Goal: Task Accomplishment & Management: Use online tool/utility

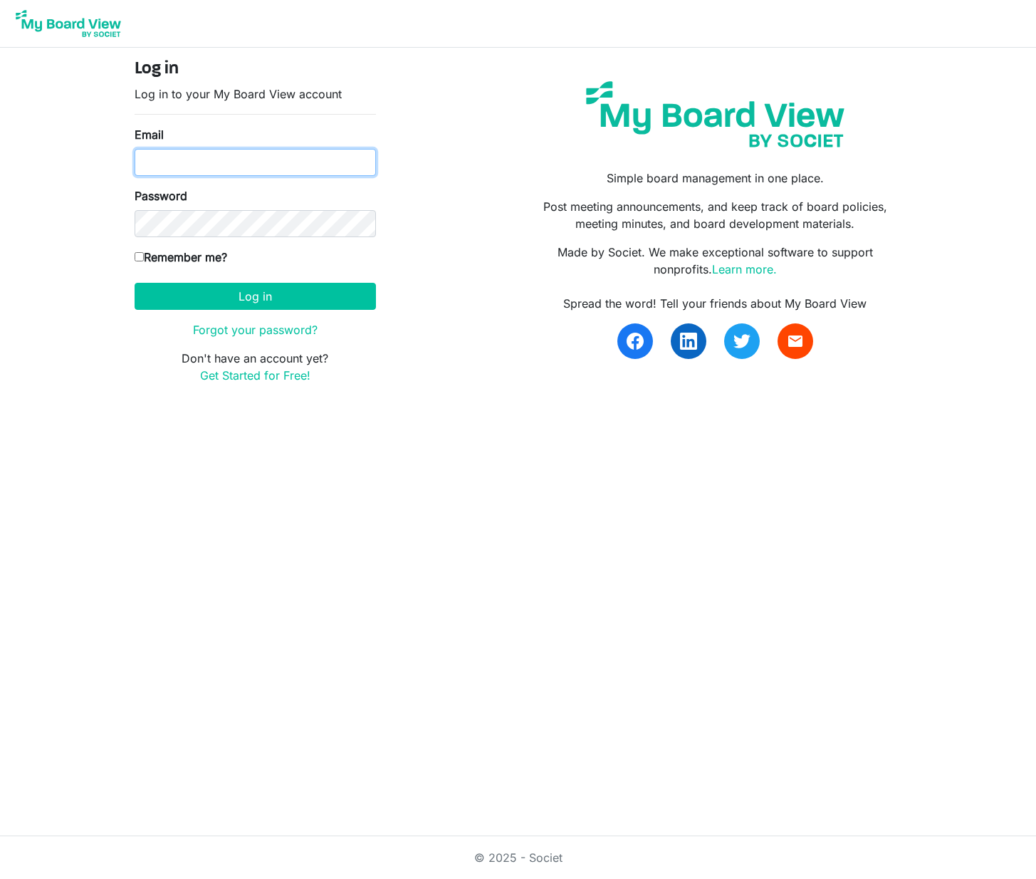
click at [259, 159] on input "Email" at bounding box center [255, 162] width 241 height 27
type input "kai@kaifawn.com"
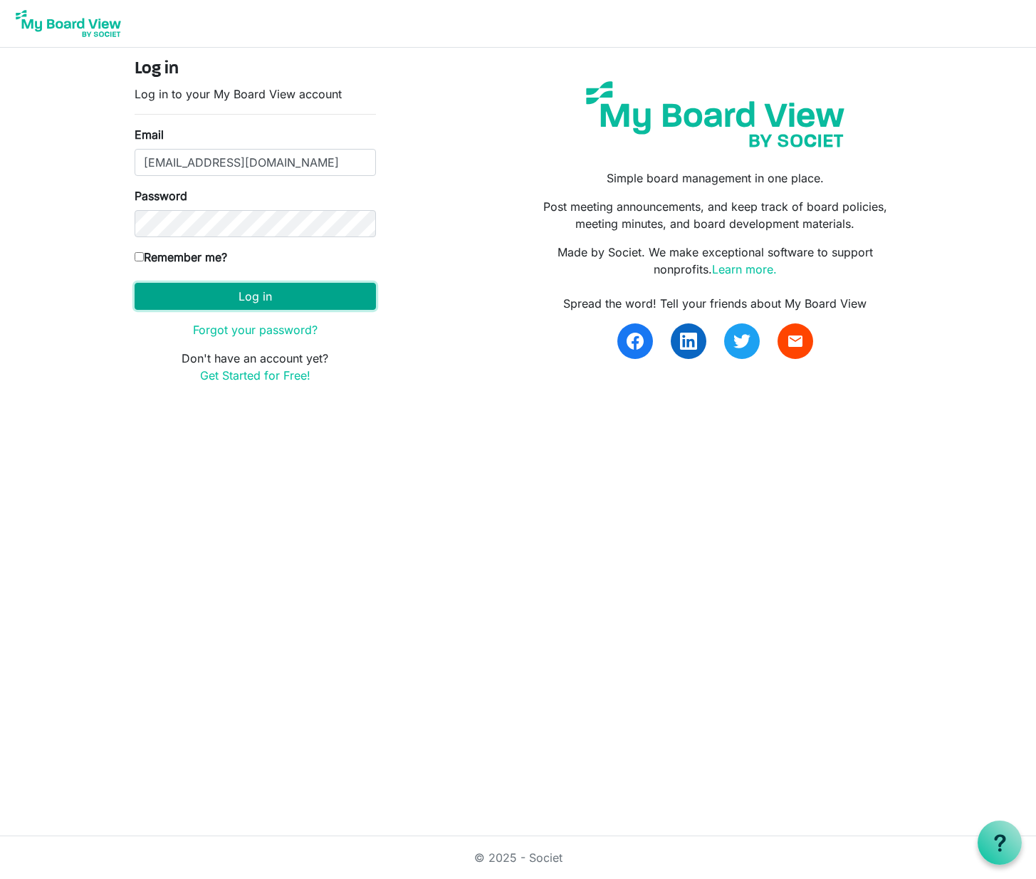
click at [285, 306] on button "Log in" at bounding box center [255, 296] width 241 height 27
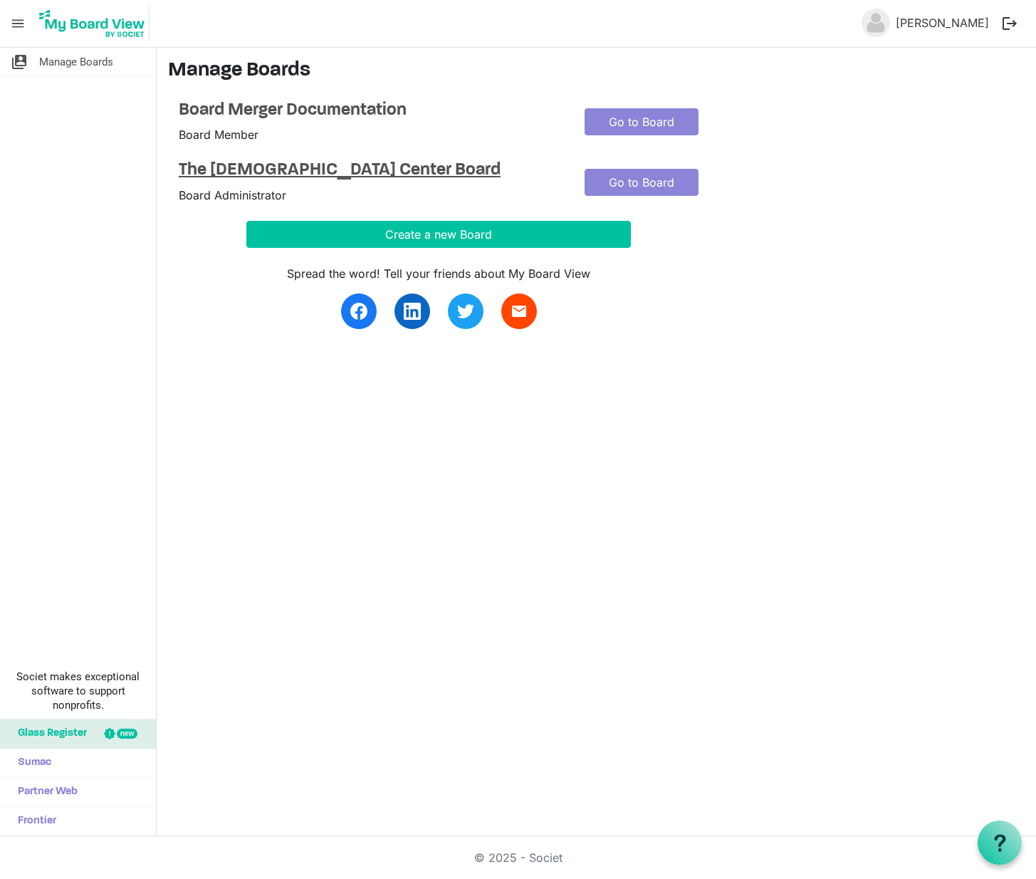
click at [291, 175] on h4 "The [DEMOGRAPHIC_DATA] Center Board" at bounding box center [371, 170] width 384 height 21
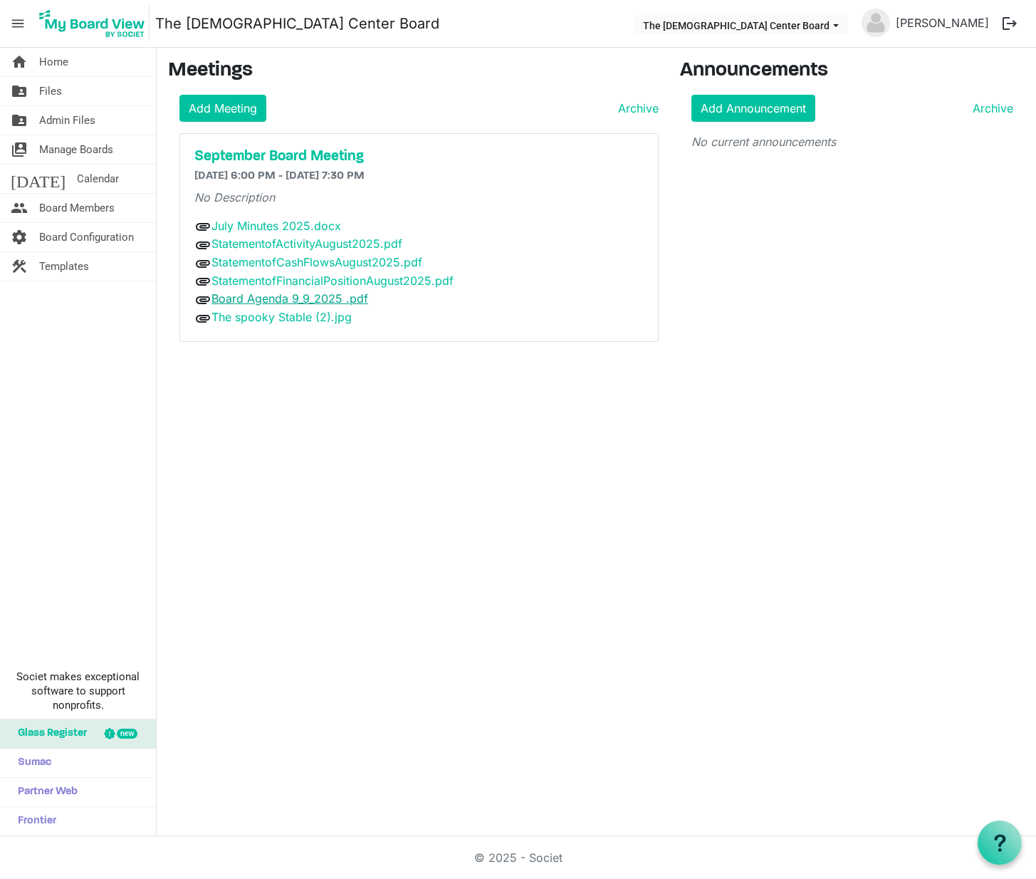
click at [276, 298] on link "Board Agenda 9_9_2025 .pdf" at bounding box center [289, 298] width 157 height 14
click at [323, 300] on link "Board Agenda 9_9_2025 .pdf" at bounding box center [289, 298] width 157 height 14
